Goal: Obtain resource: Download file/media

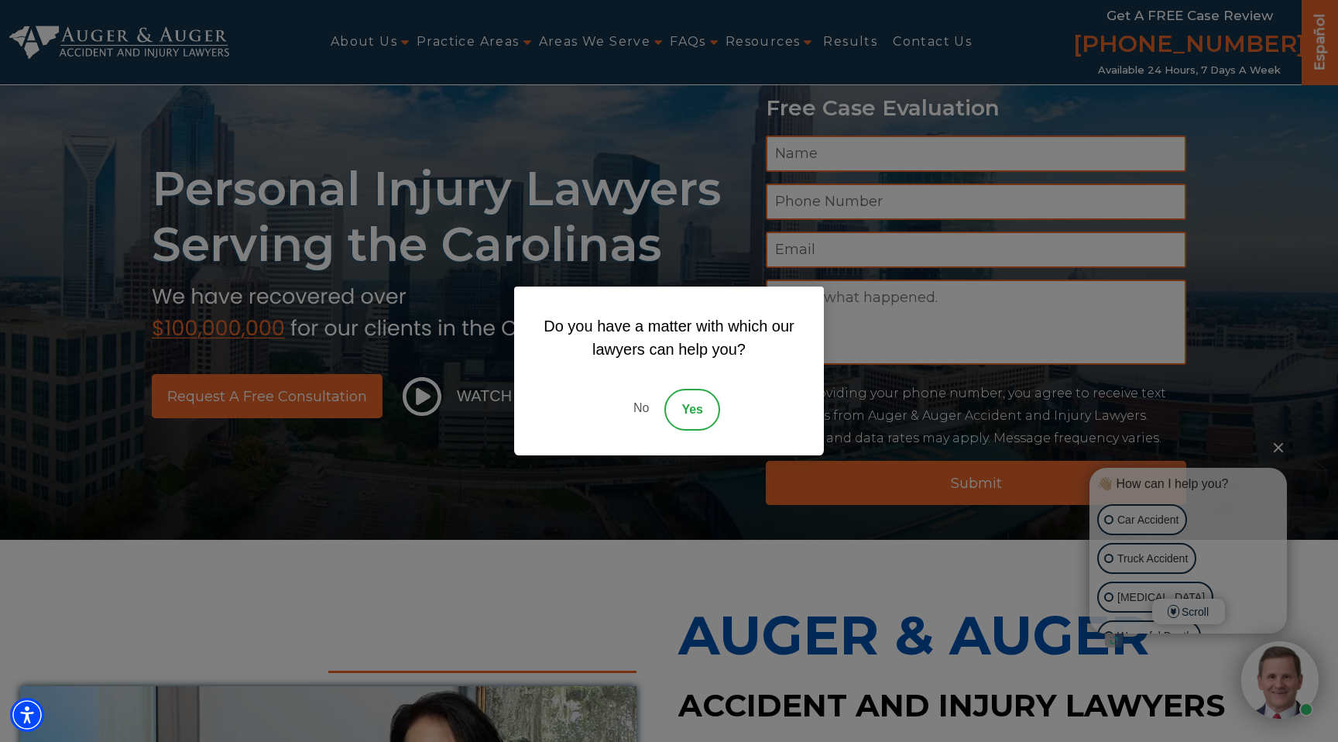
scroll to position [15, 0]
click at [637, 407] on link "No" at bounding box center [641, 410] width 46 height 42
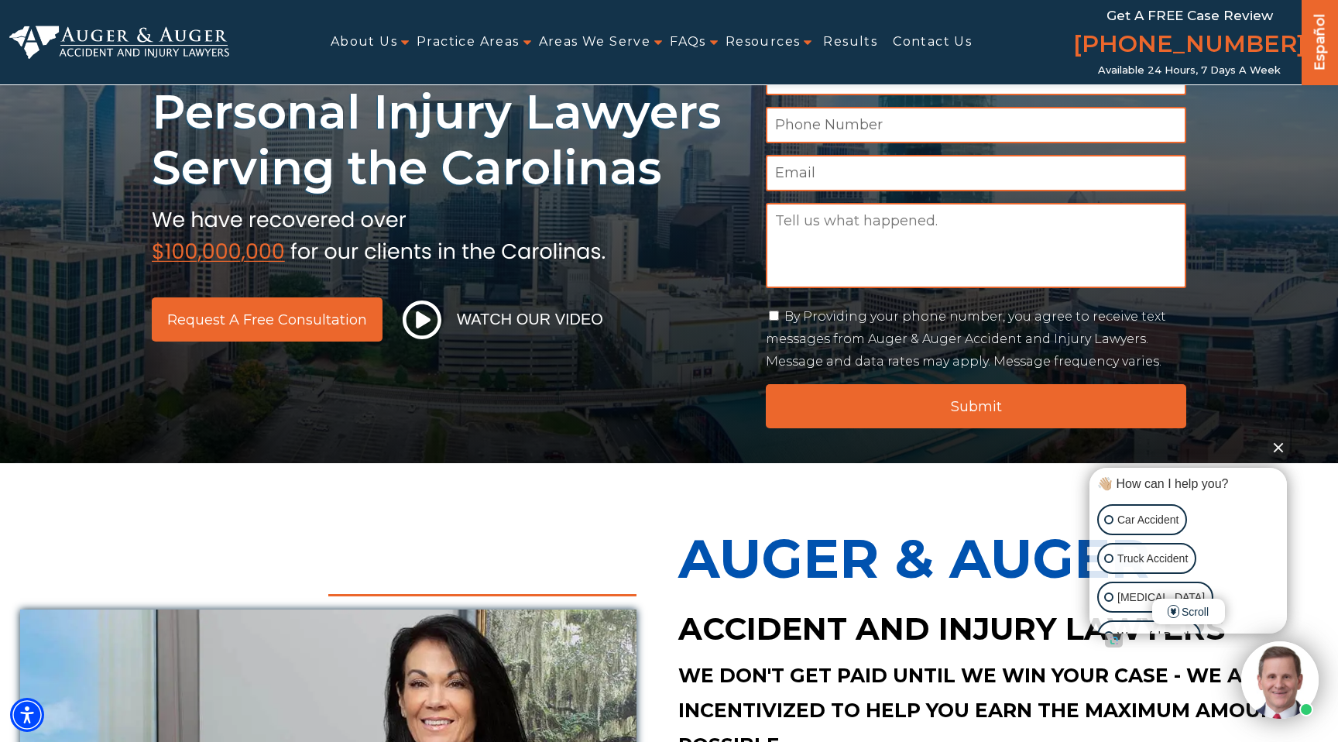
scroll to position [0, 0]
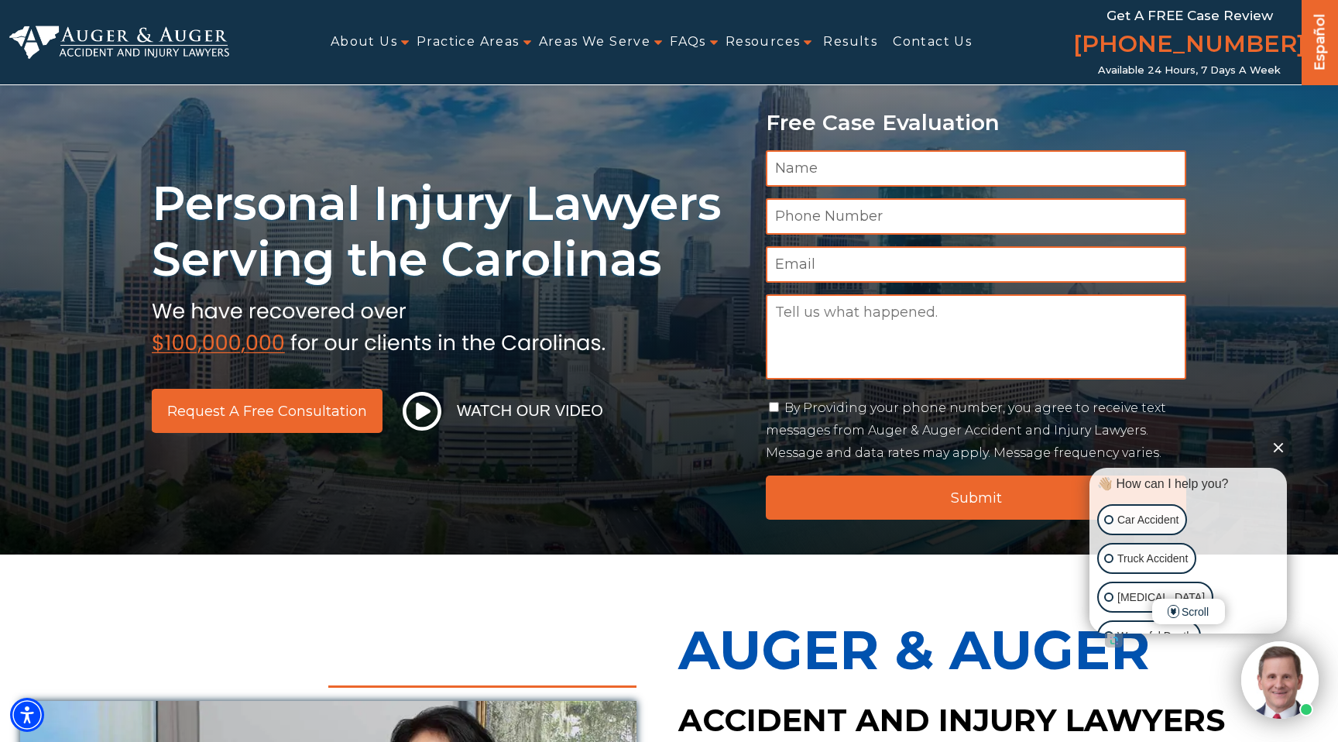
click at [597, 316] on img at bounding box center [379, 324] width 454 height 59
